Goal: Information Seeking & Learning: Learn about a topic

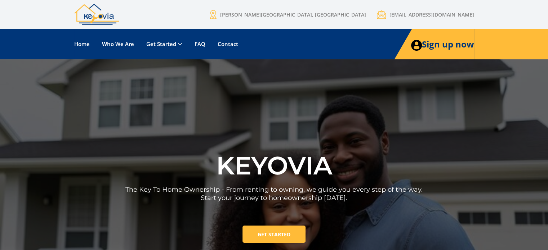
click at [95, 16] on img at bounding box center [96, 15] width 45 height 22
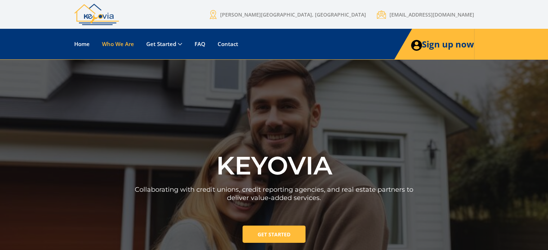
click at [119, 41] on link "Who We Are" at bounding box center [118, 44] width 43 height 13
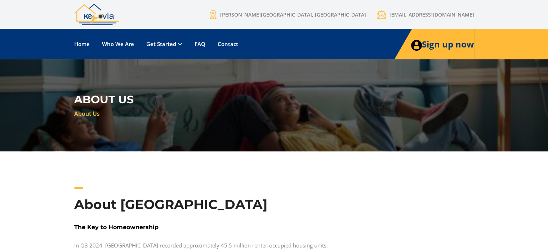
click at [309, 194] on div "About [GEOGRAPHIC_DATA]" at bounding box center [205, 200] width 263 height 26
